Goal: Communication & Community: Answer question/provide support

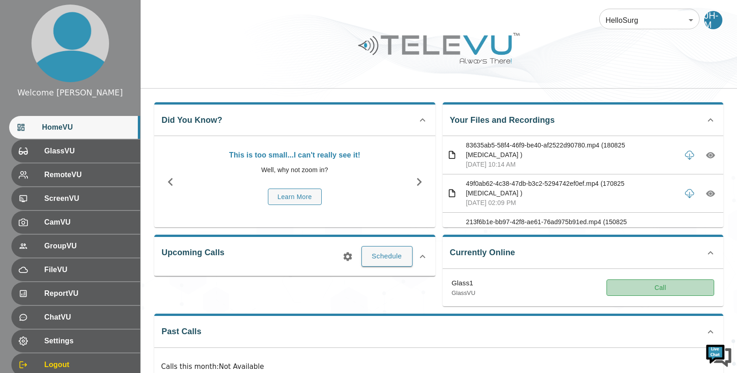
click at [665, 291] on button "Call" at bounding box center [661, 287] width 108 height 17
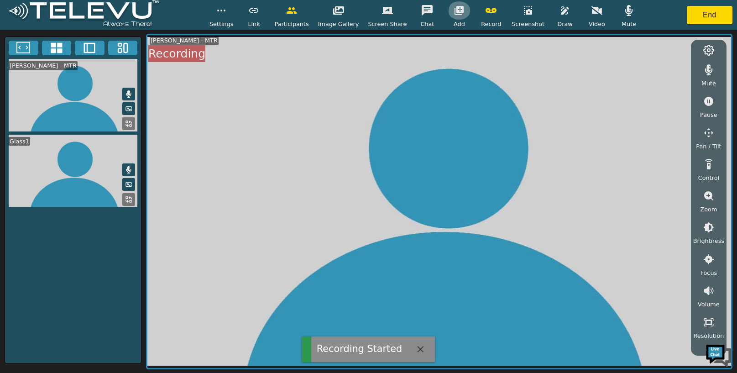
click at [455, 13] on icon "button" at bounding box center [459, 10] width 9 height 9
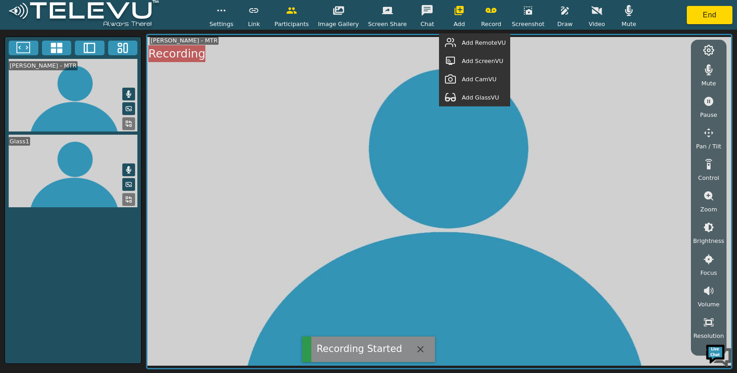
click at [477, 95] on span "Add GlassVU" at bounding box center [480, 97] width 37 height 9
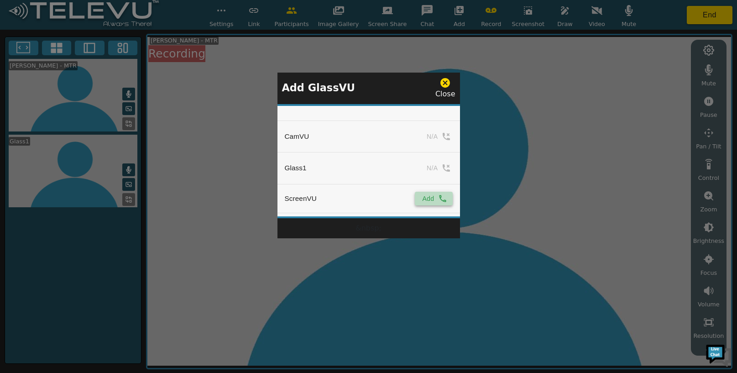
click at [429, 195] on button "Add" at bounding box center [433, 199] width 37 height 14
